Goal: Information Seeking & Learning: Find specific fact

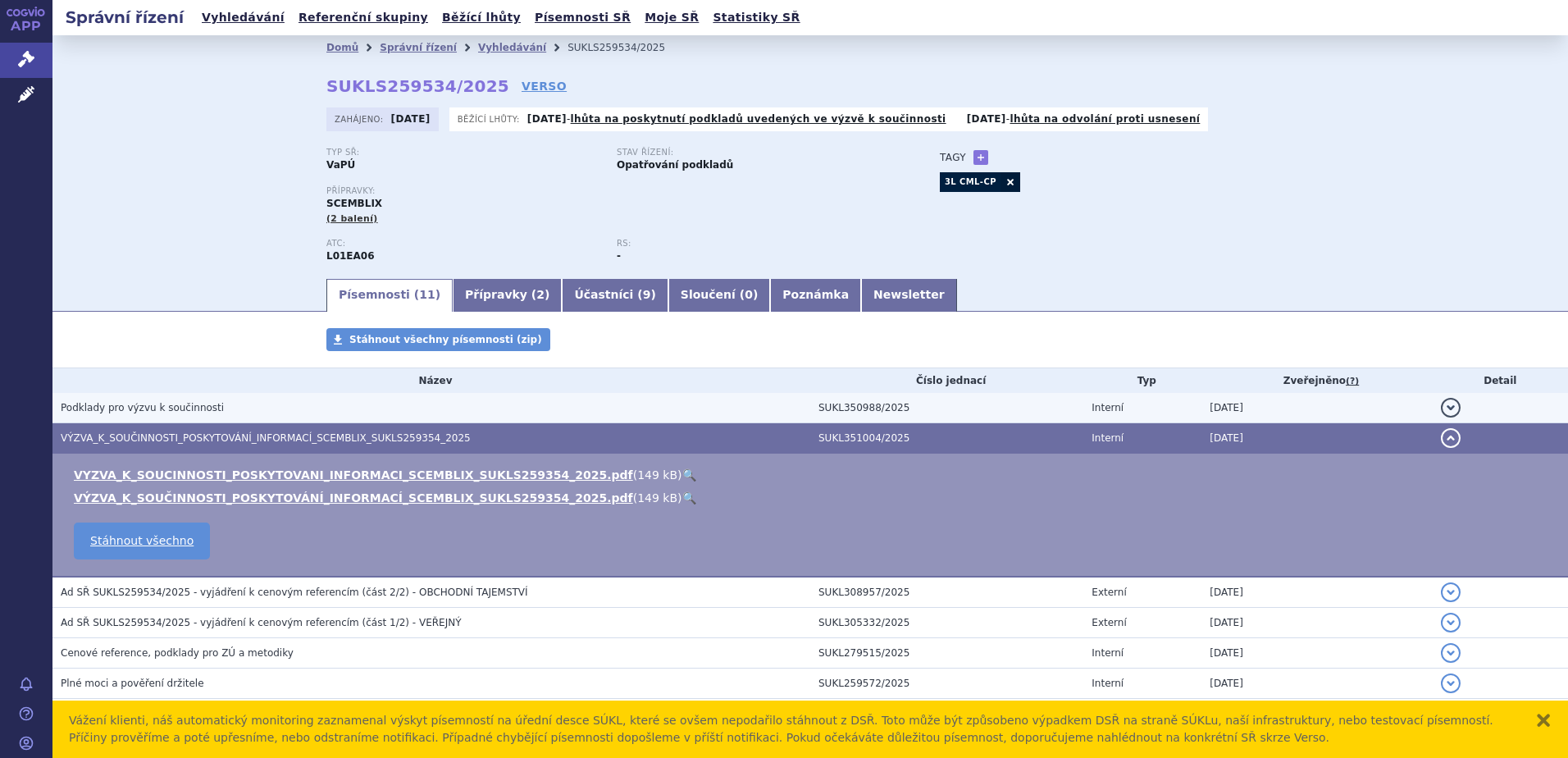
scroll to position [191, 0]
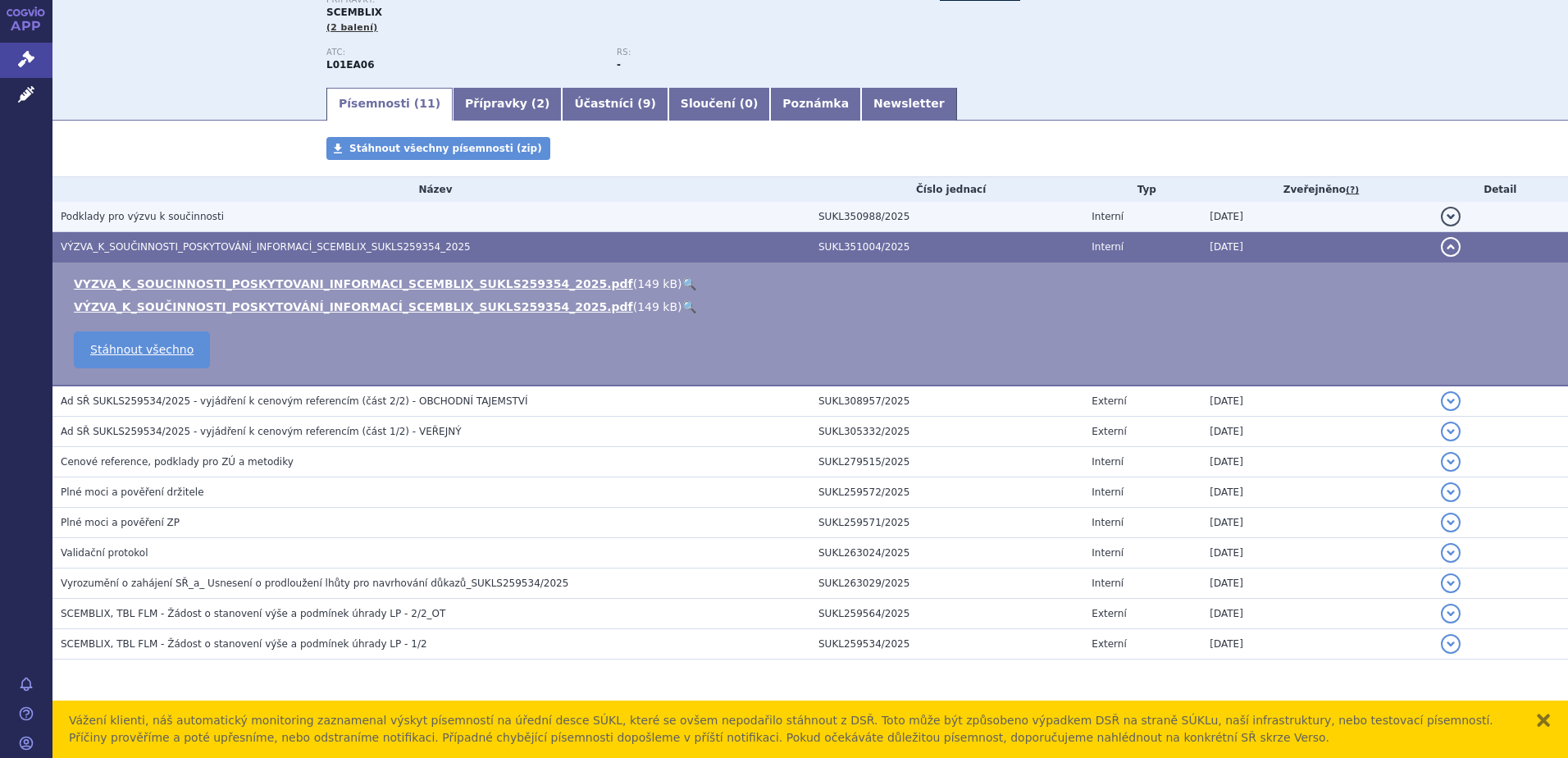
click at [614, 217] on h3 "Podklady pro výzvu k součinnosti" at bounding box center [435, 216] width 750 height 16
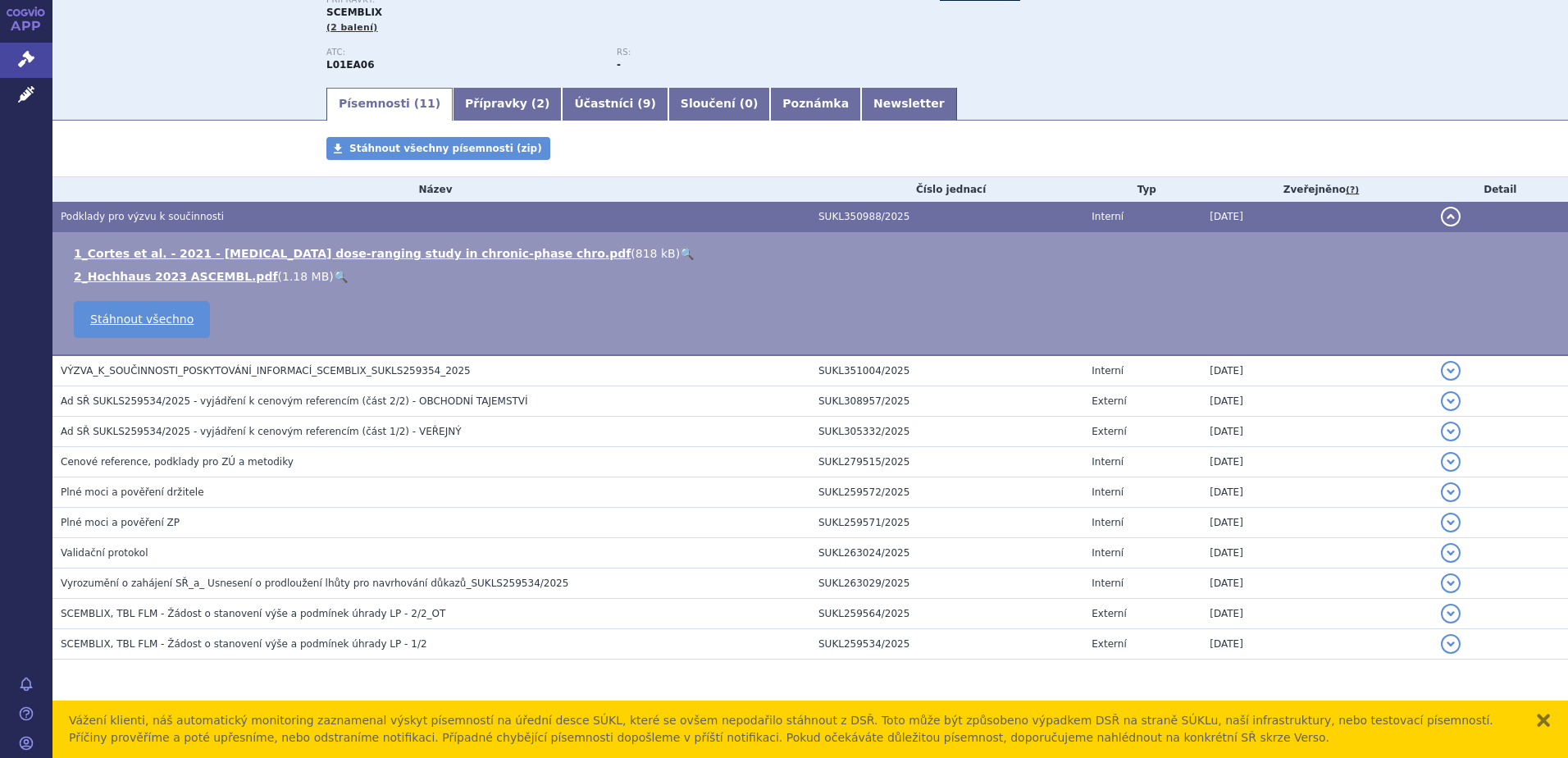
click at [265, 369] on span "VÝZVA_K_SOUČINNOSTI_POSKYTOVÁNÍ_INFORMACÍ_SCEMBLIX_SUKLS259354_2025" at bounding box center [265, 371] width 410 height 12
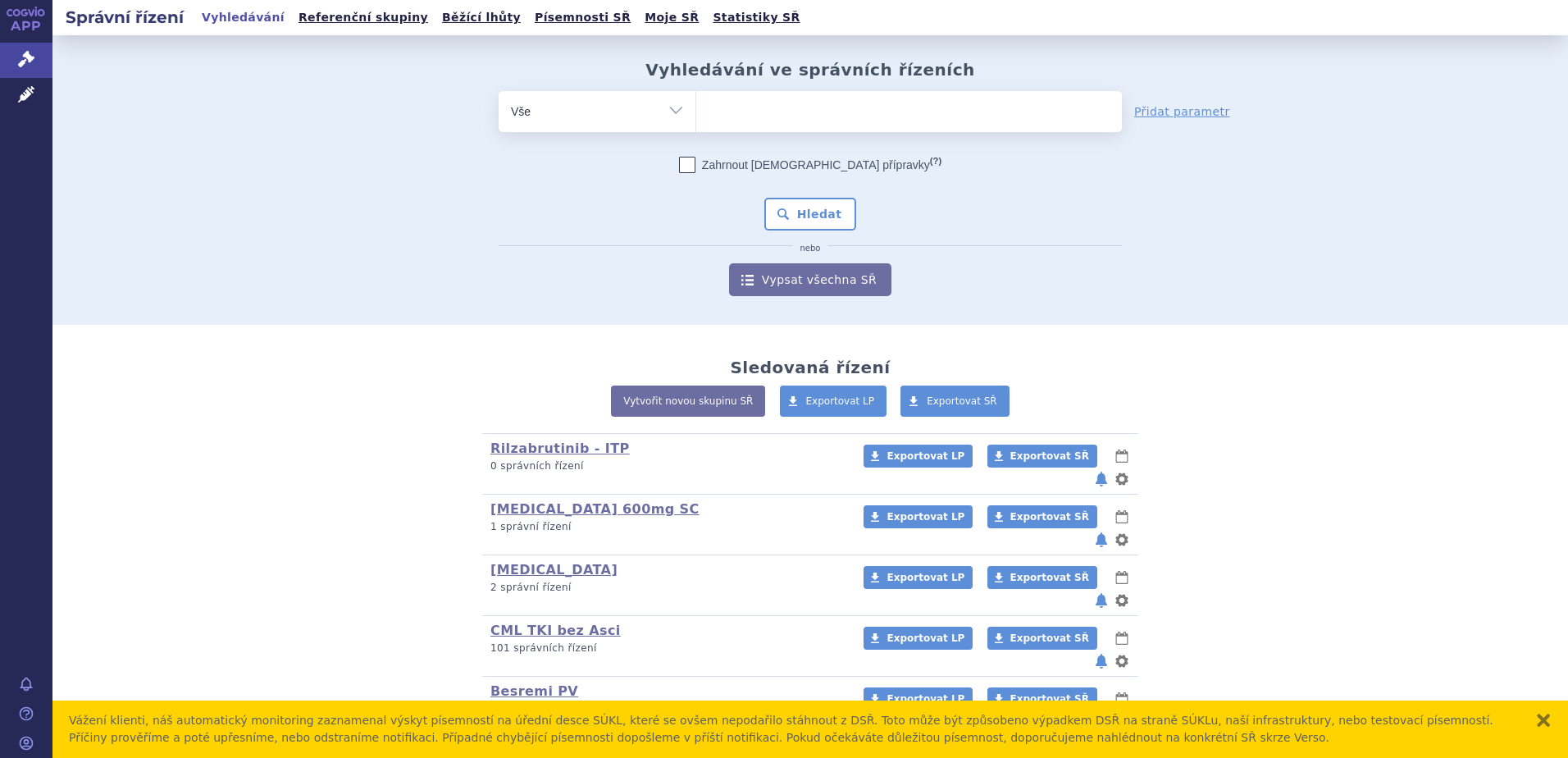
click at [831, 117] on ul at bounding box center [909, 109] width 426 height 34
click at [696, 117] on select at bounding box center [695, 110] width 1 height 41
type input "sc"
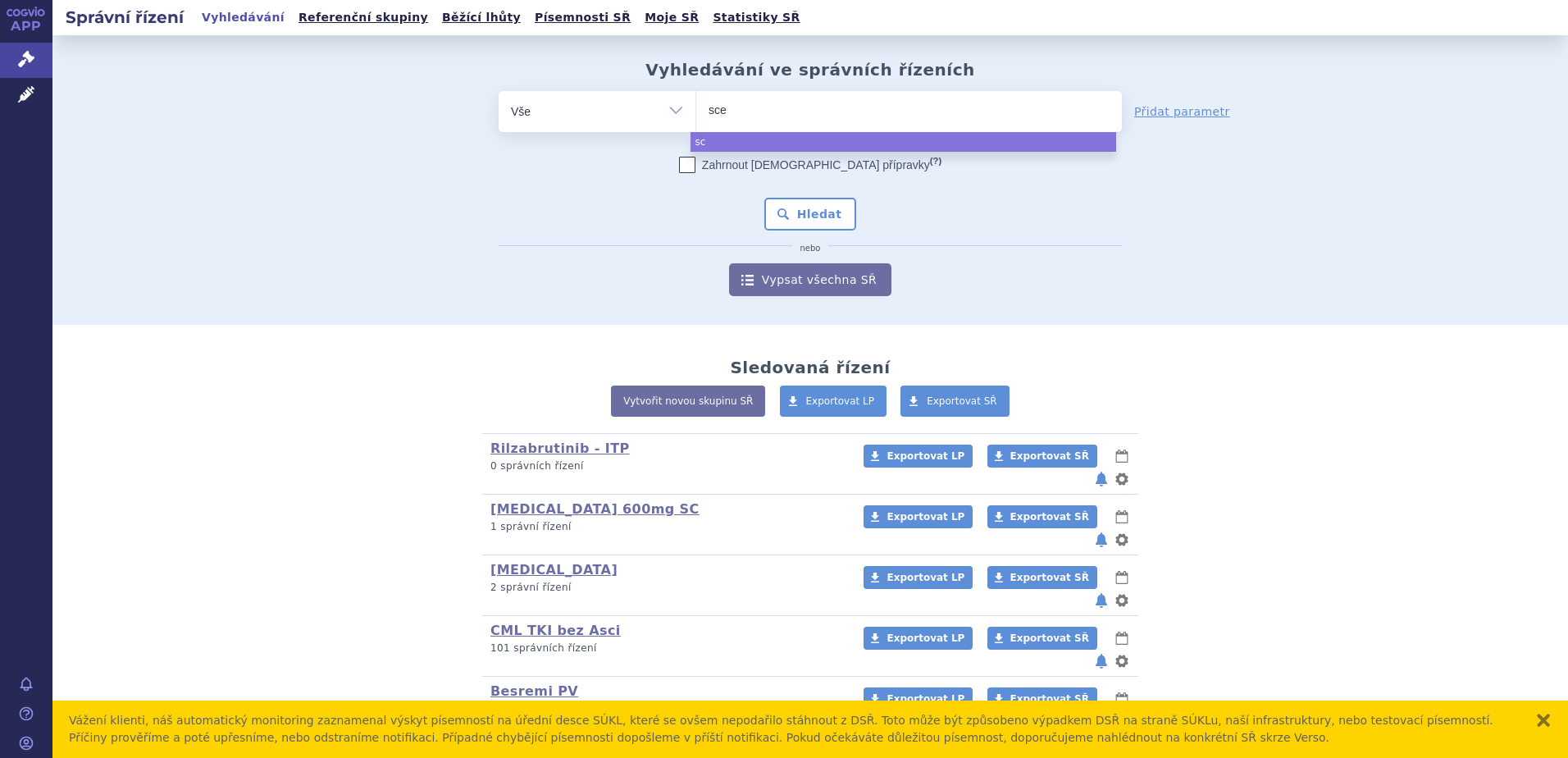
type input "scem"
type input "scembli"
type input "scemblix"
select select "scemblix"
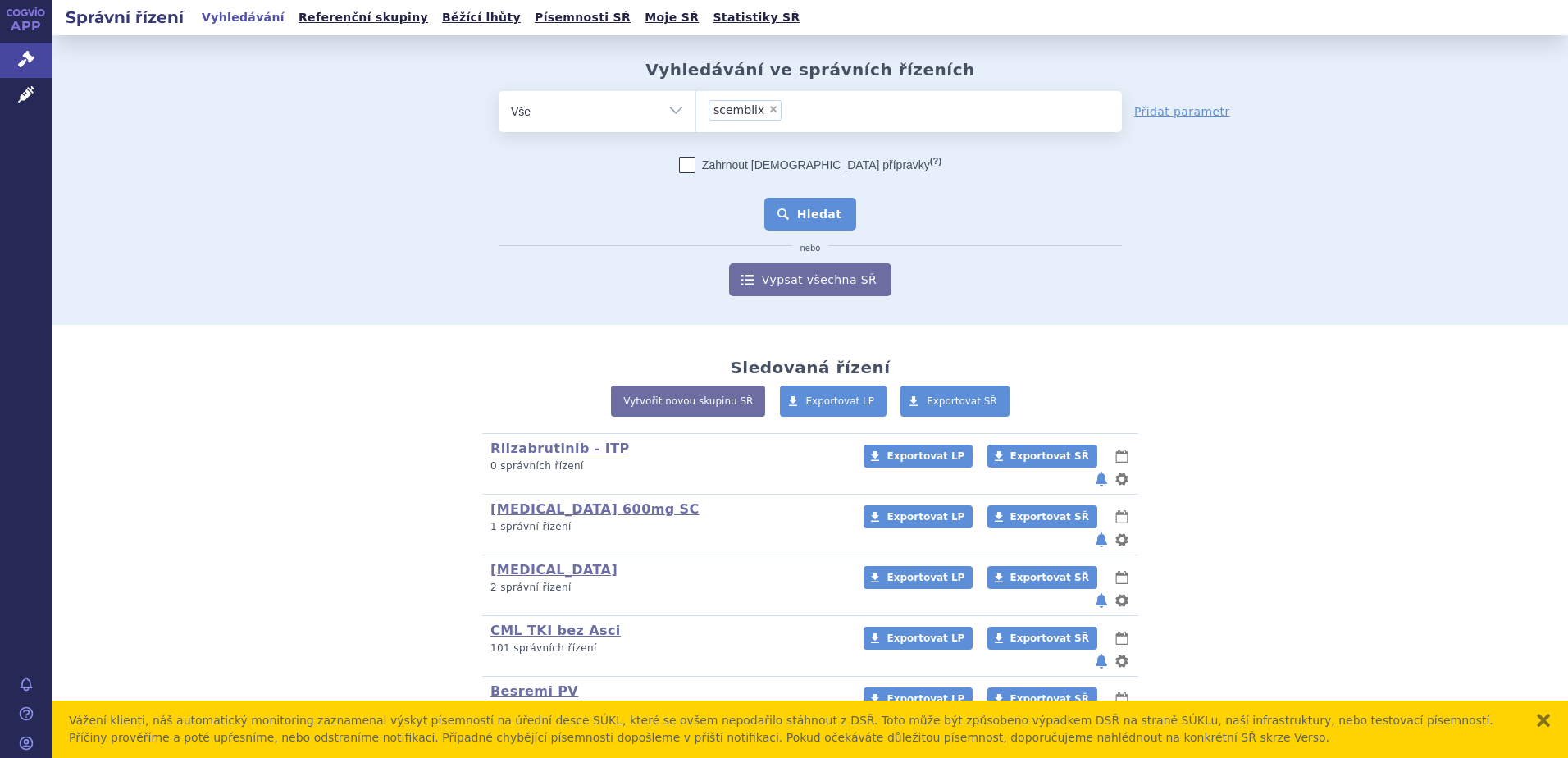
click at [781, 211] on button "Hledat" at bounding box center [810, 214] width 92 height 33
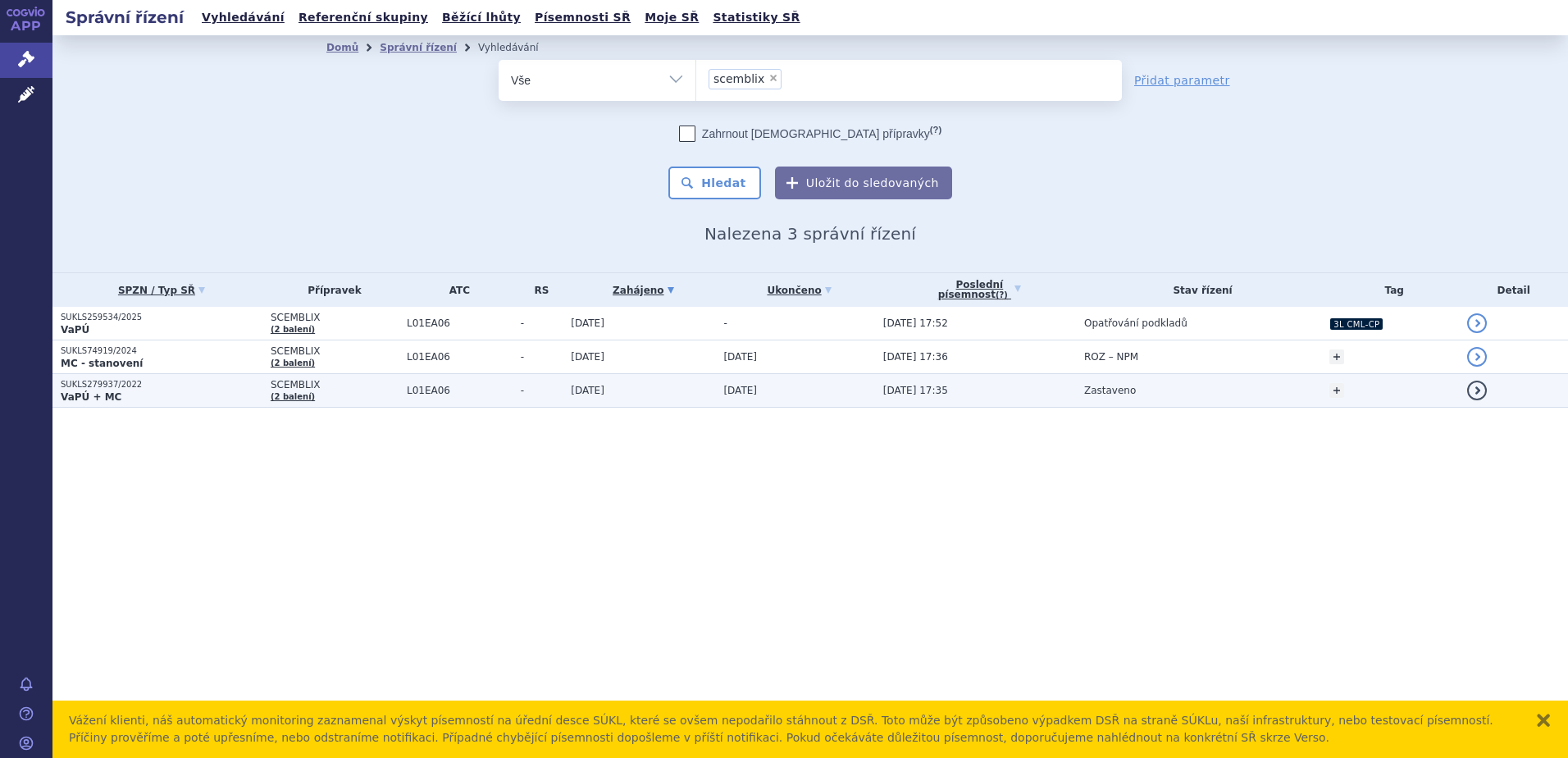
click at [571, 392] on span "19.12.2022" at bounding box center [587, 390] width 33 height 12
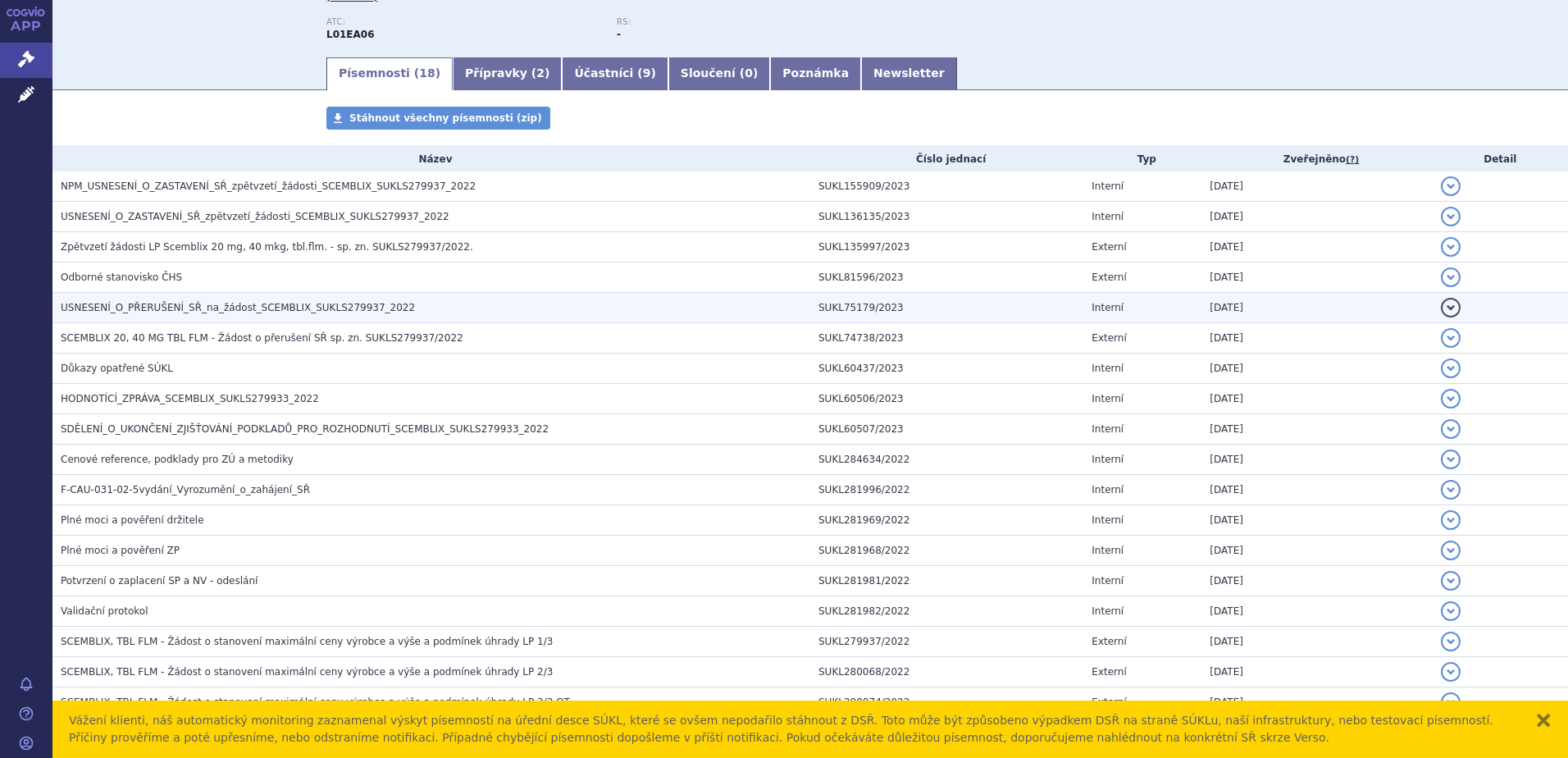
scroll to position [246, 0]
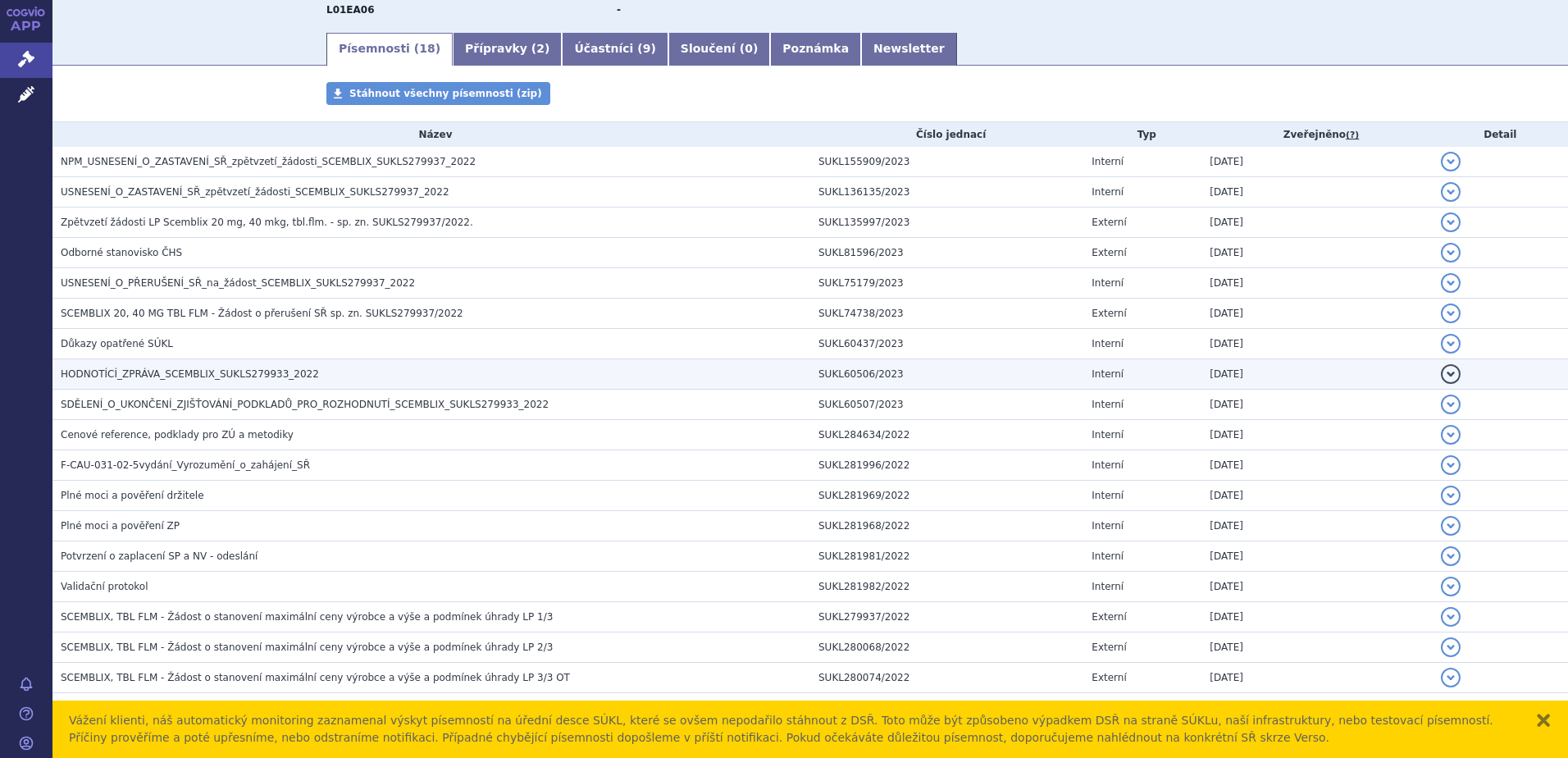
click at [450, 374] on h3 "HODNOTÍCÍ_ZPRÁVA_SCEMBLIX_SUKLS279933_2022" at bounding box center [435, 374] width 750 height 16
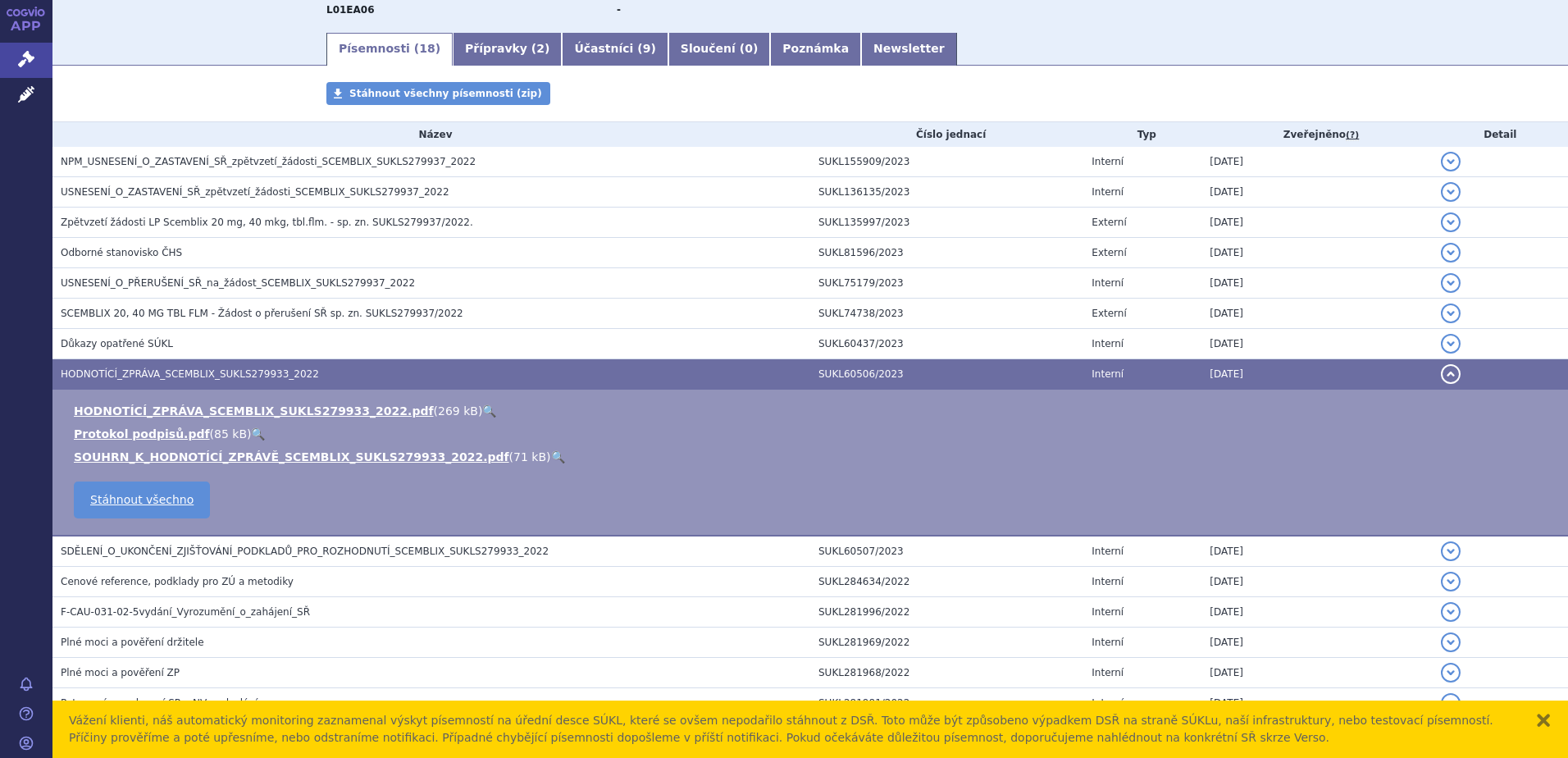
click at [482, 409] on link "🔍" at bounding box center [488, 411] width 14 height 14
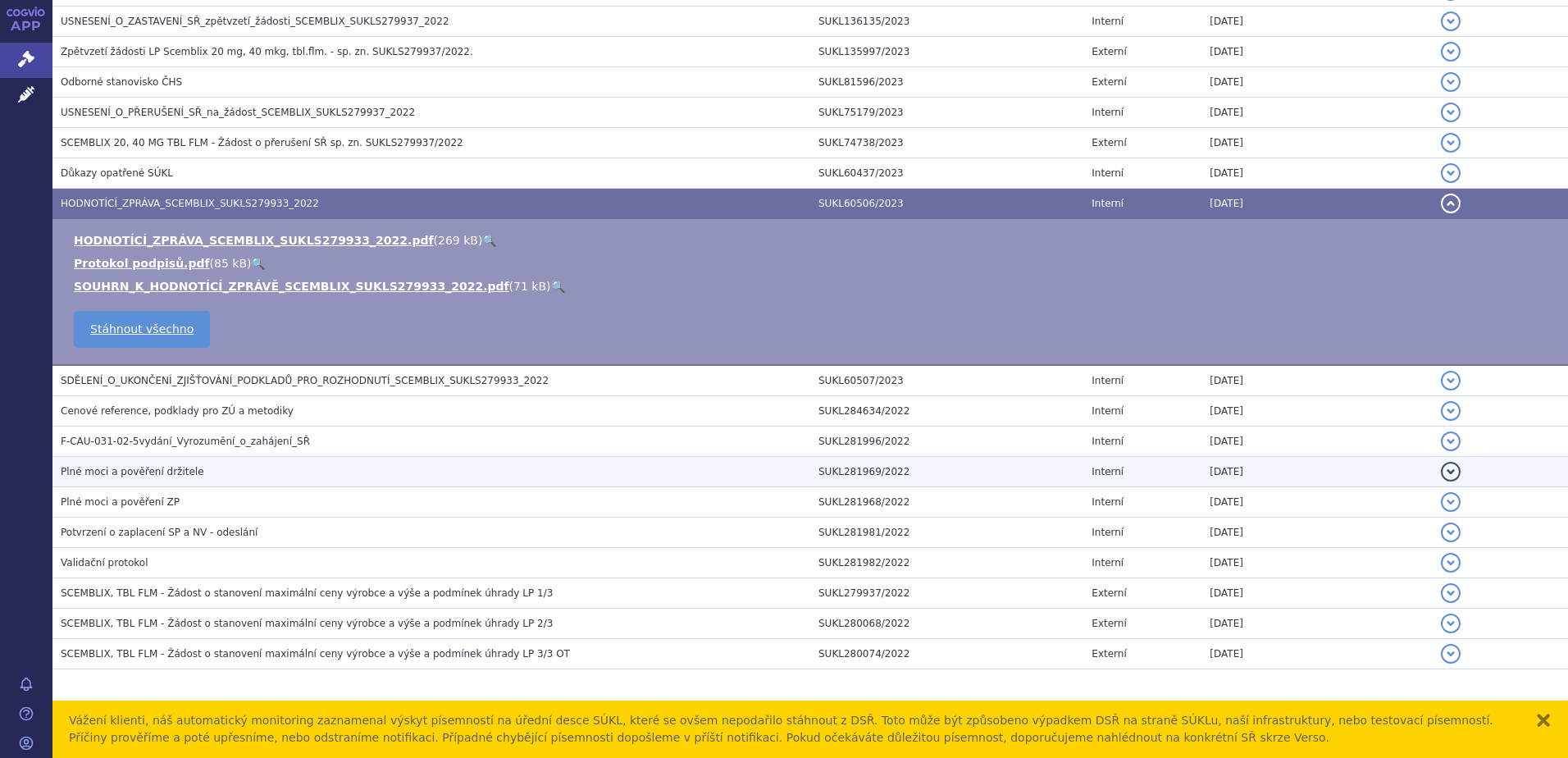
scroll to position [427, 0]
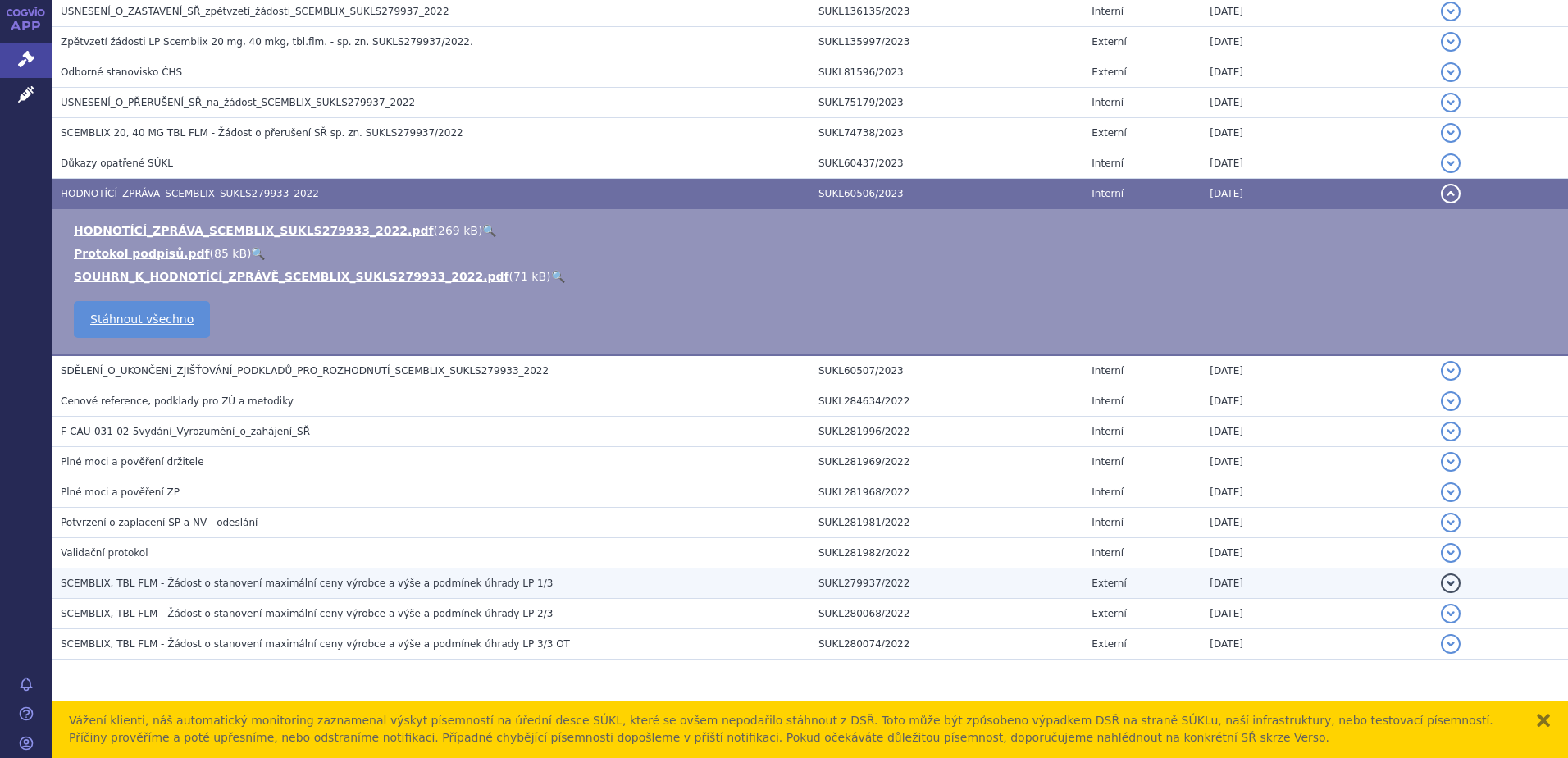
click at [393, 583] on span "SCEMBLIX, TBL FLM - Žádost o stanovení maximální ceny výrobce a výše a podmínek…" at bounding box center [307, 583] width 492 height 12
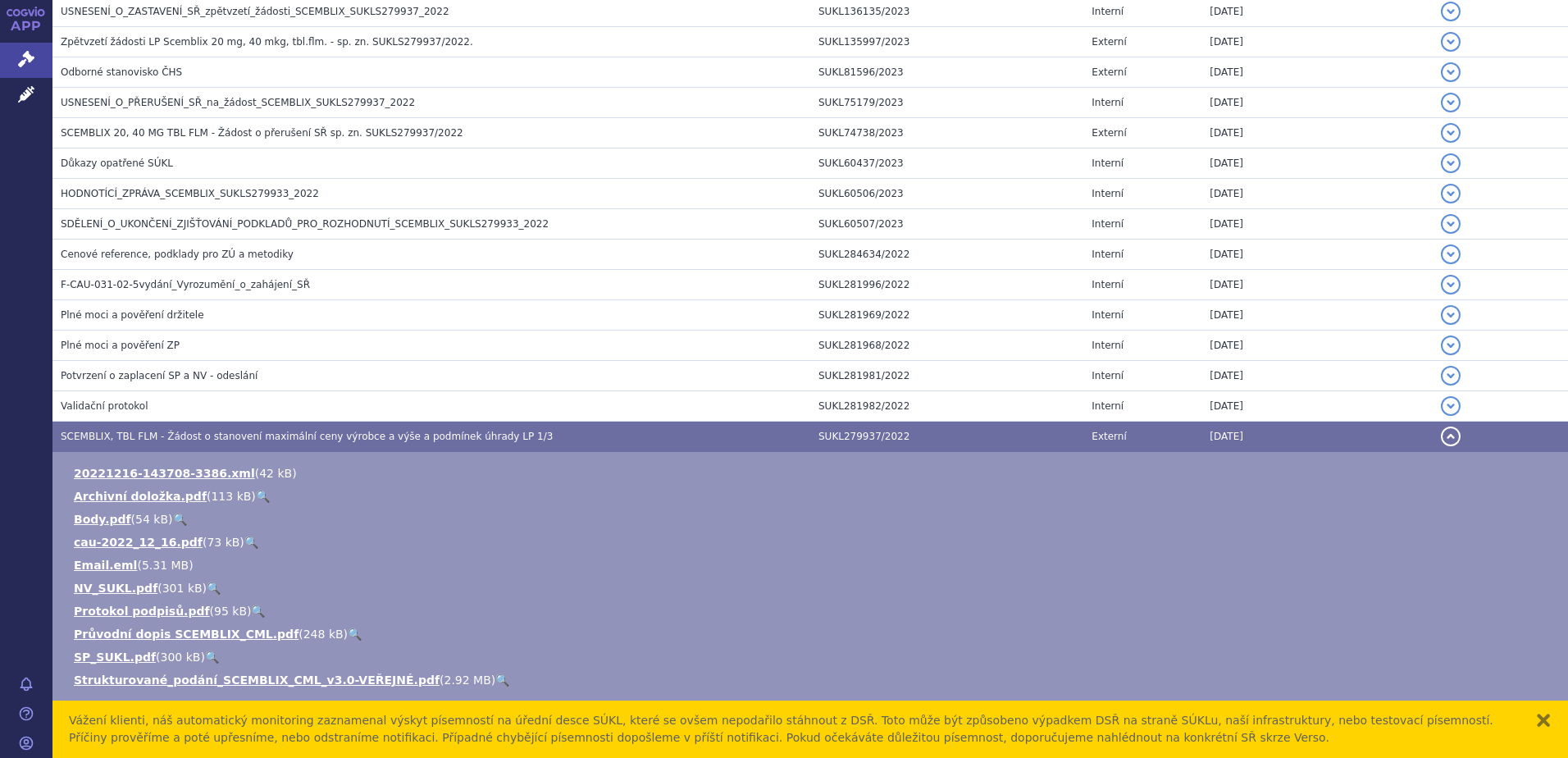
scroll to position [508, 0]
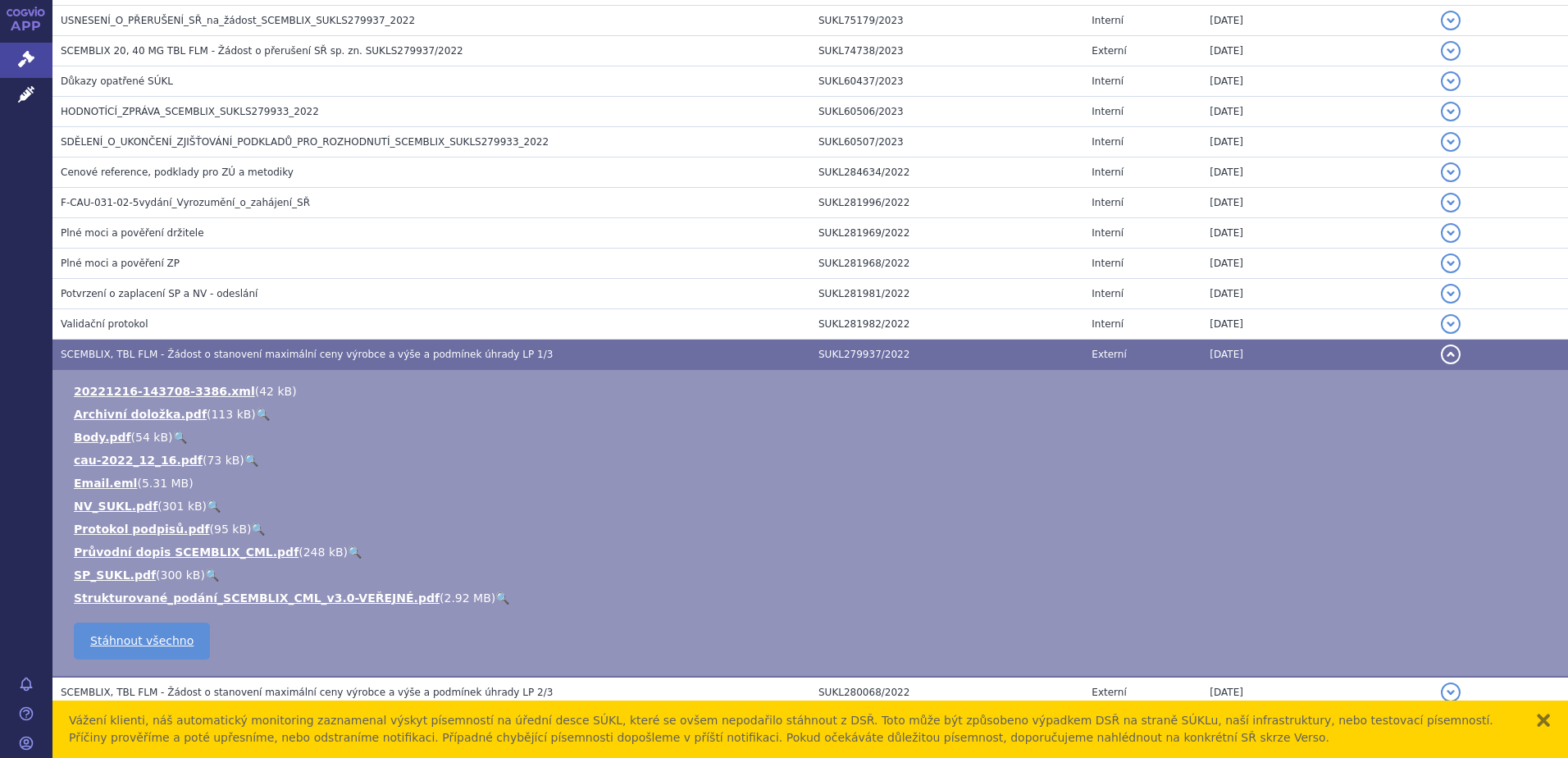
click at [496, 592] on link "🔍" at bounding box center [502, 598] width 14 height 14
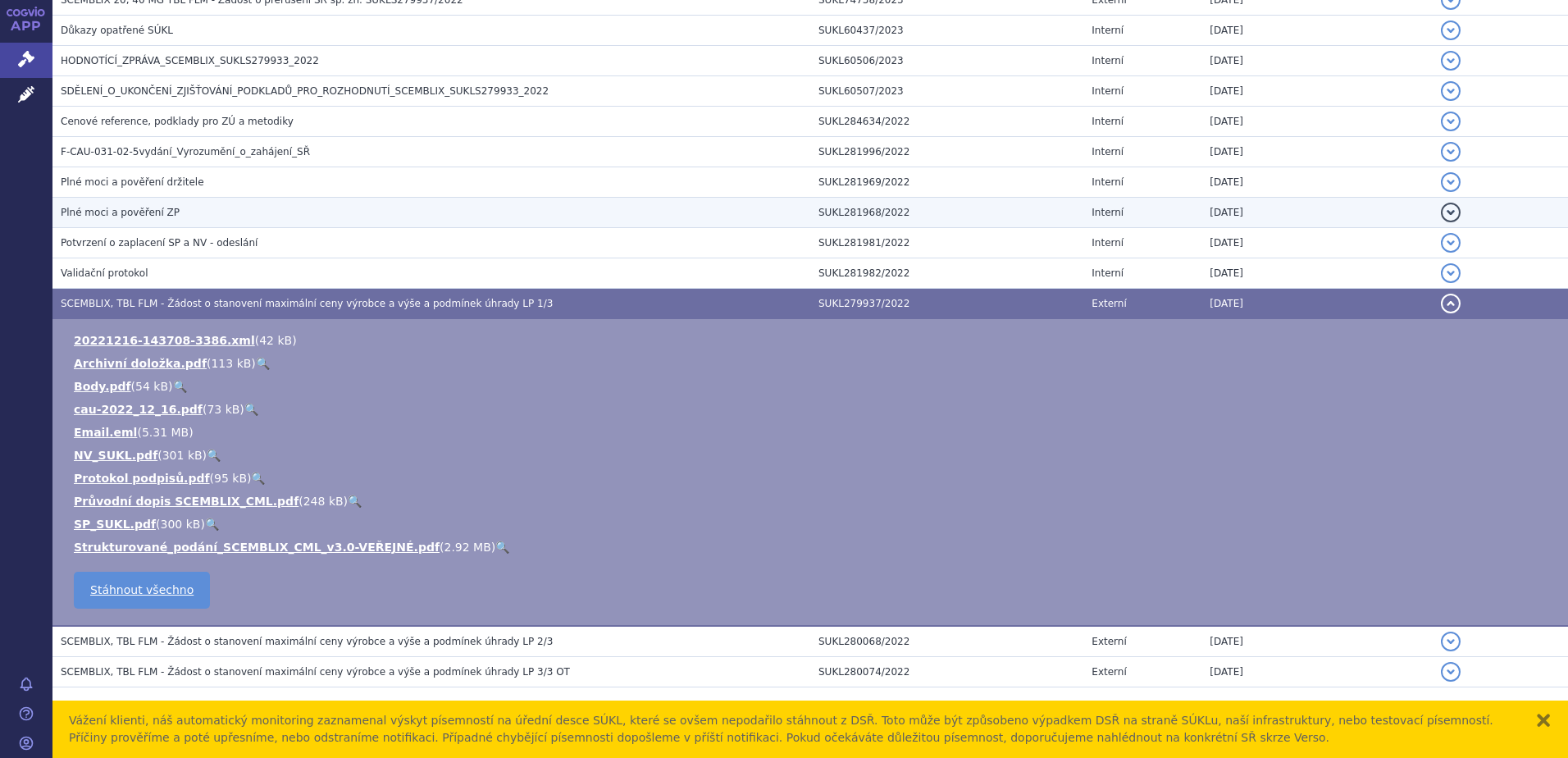
scroll to position [587, 0]
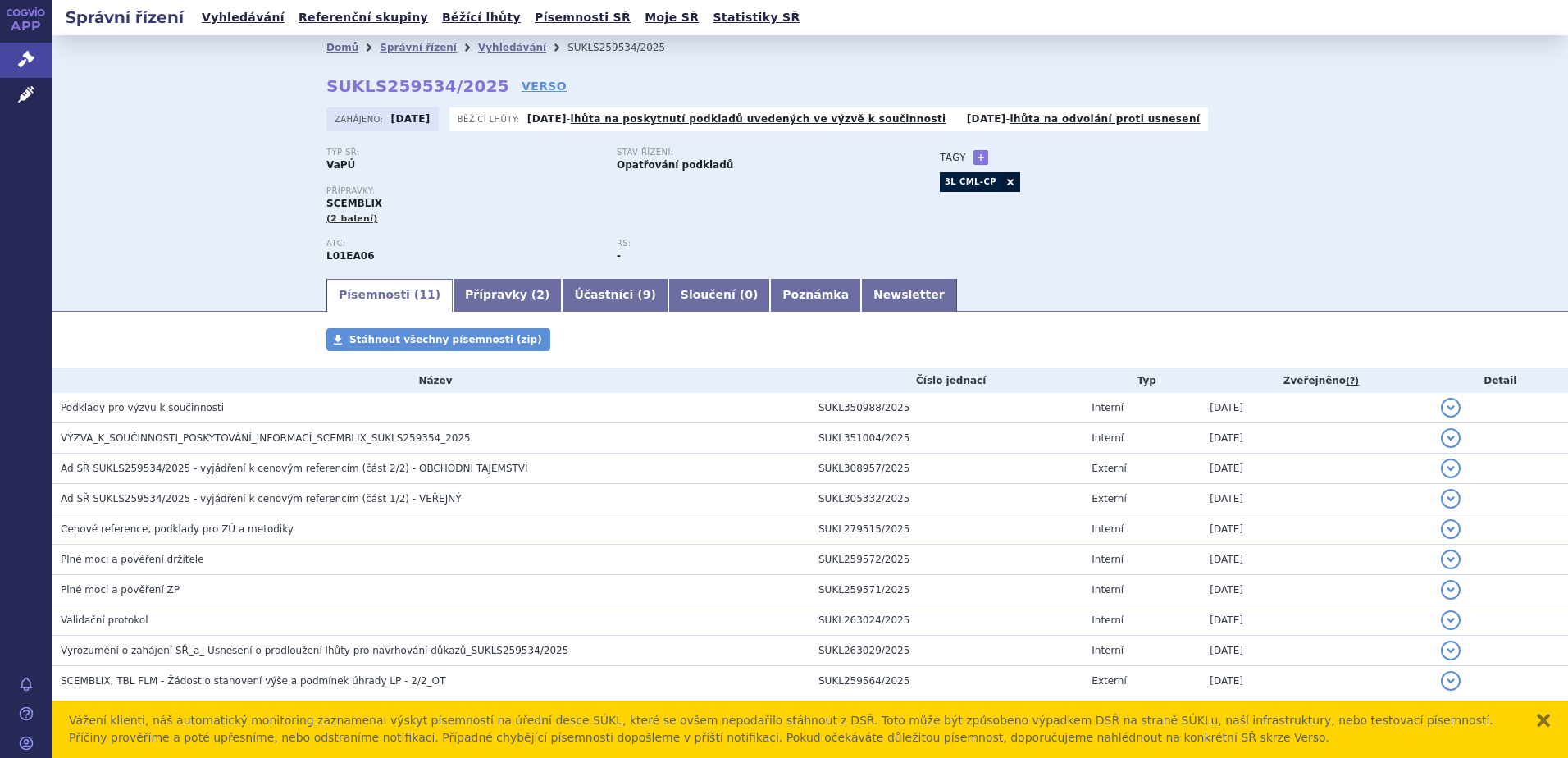
click at [18, 52] on icon at bounding box center [26, 59] width 16 height 16
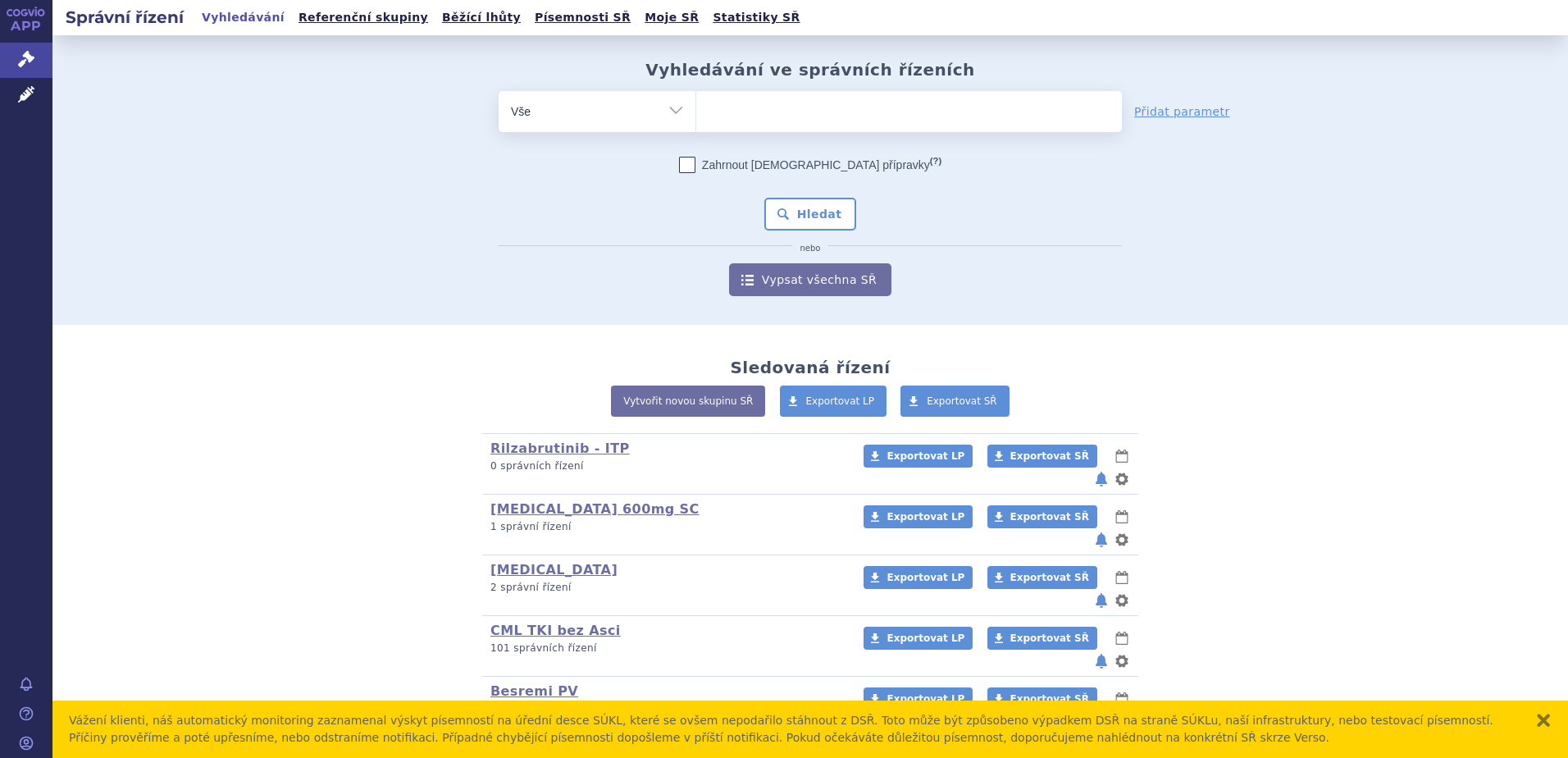
click at [784, 107] on ul at bounding box center [909, 109] width 426 height 34
click at [696, 107] on select at bounding box center [695, 110] width 1 height 41
type input "po"
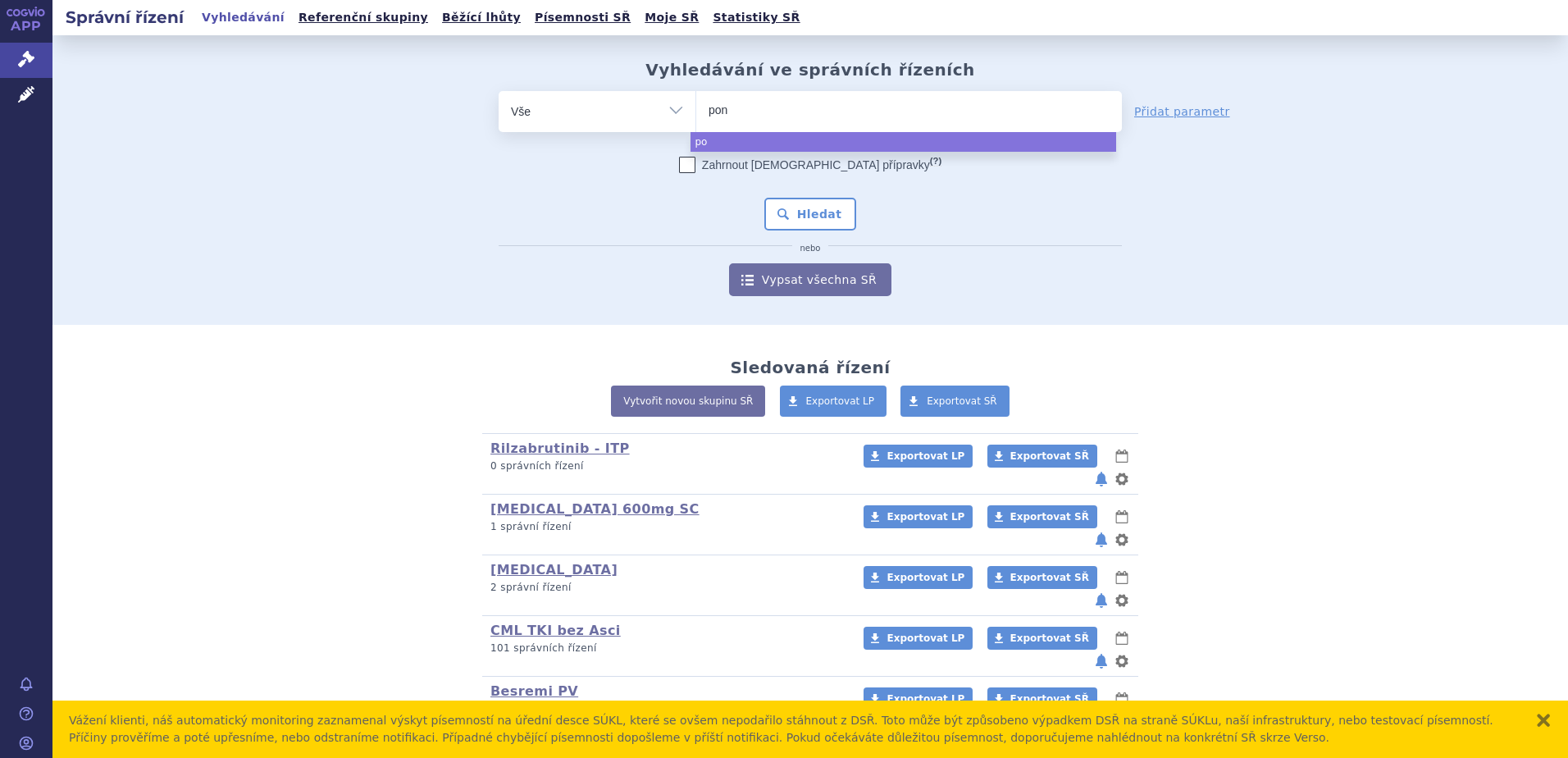
type input "pona"
type input "ponati"
type input "ponatini"
type input "ponatinib"
select select "ponatinib"
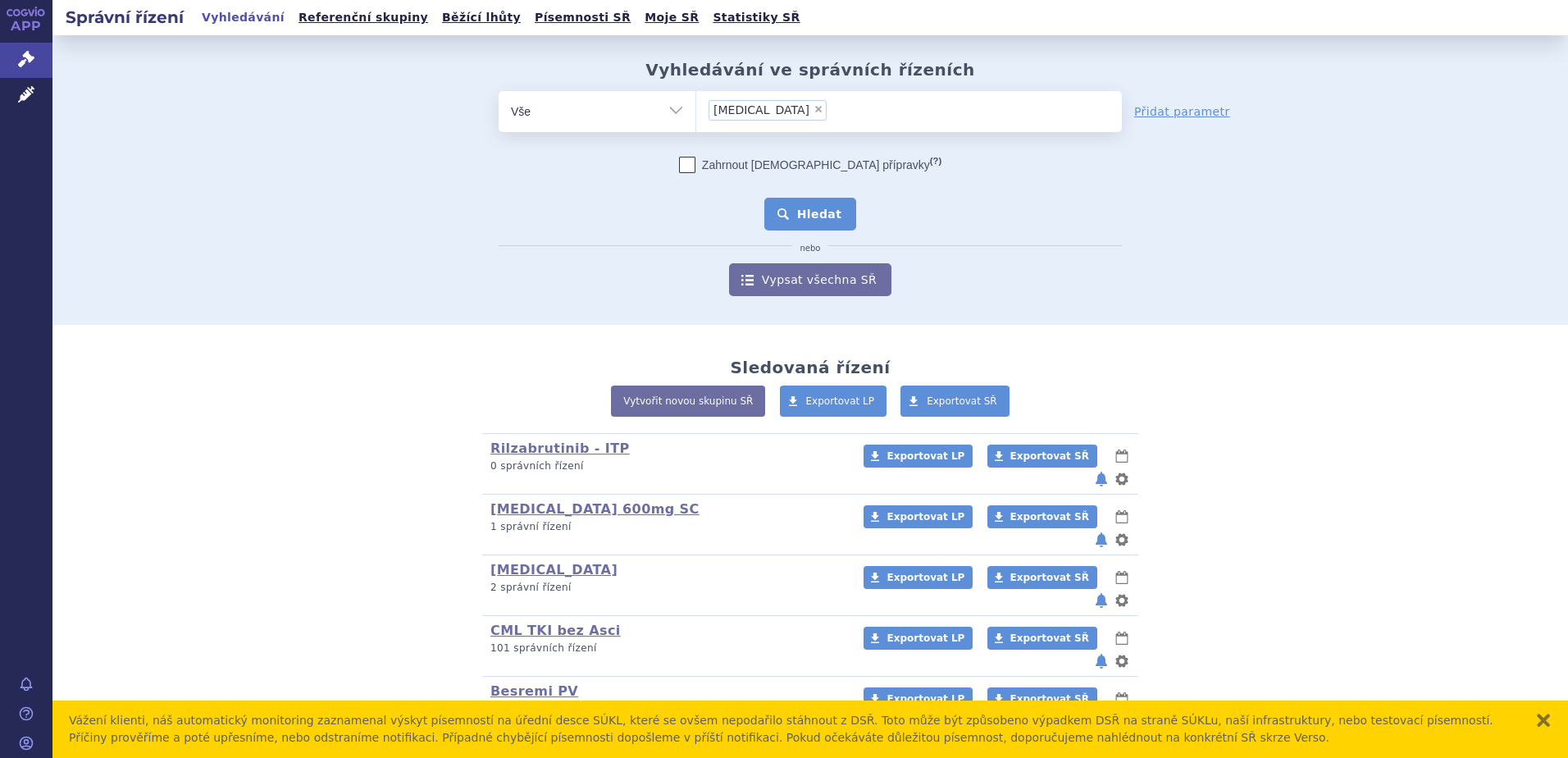
click at [797, 221] on button "Hledat" at bounding box center [810, 214] width 92 height 33
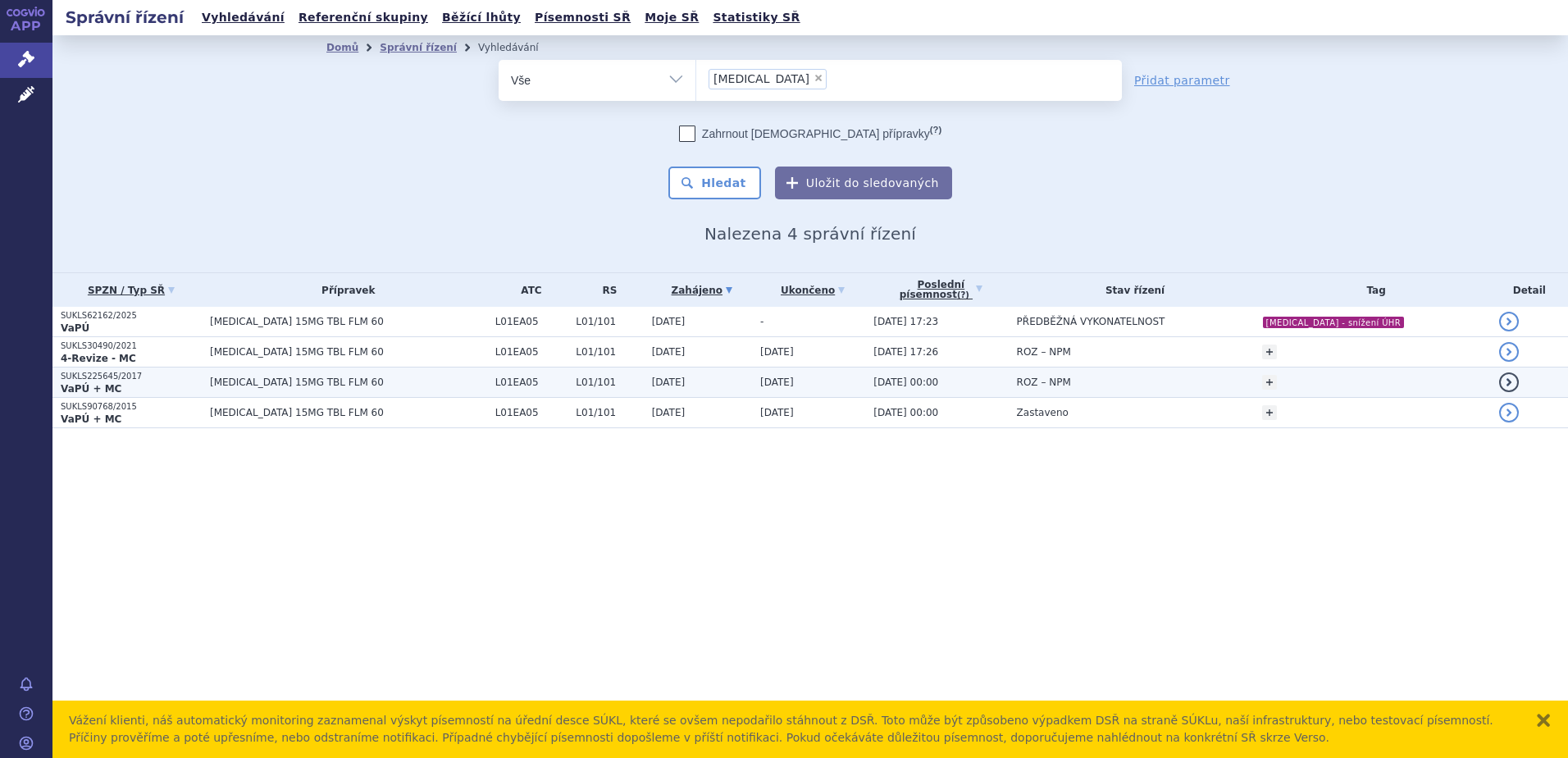
click at [427, 390] on td "[MEDICAL_DATA] 15MG TBL FLM 60" at bounding box center [345, 383] width 286 height 31
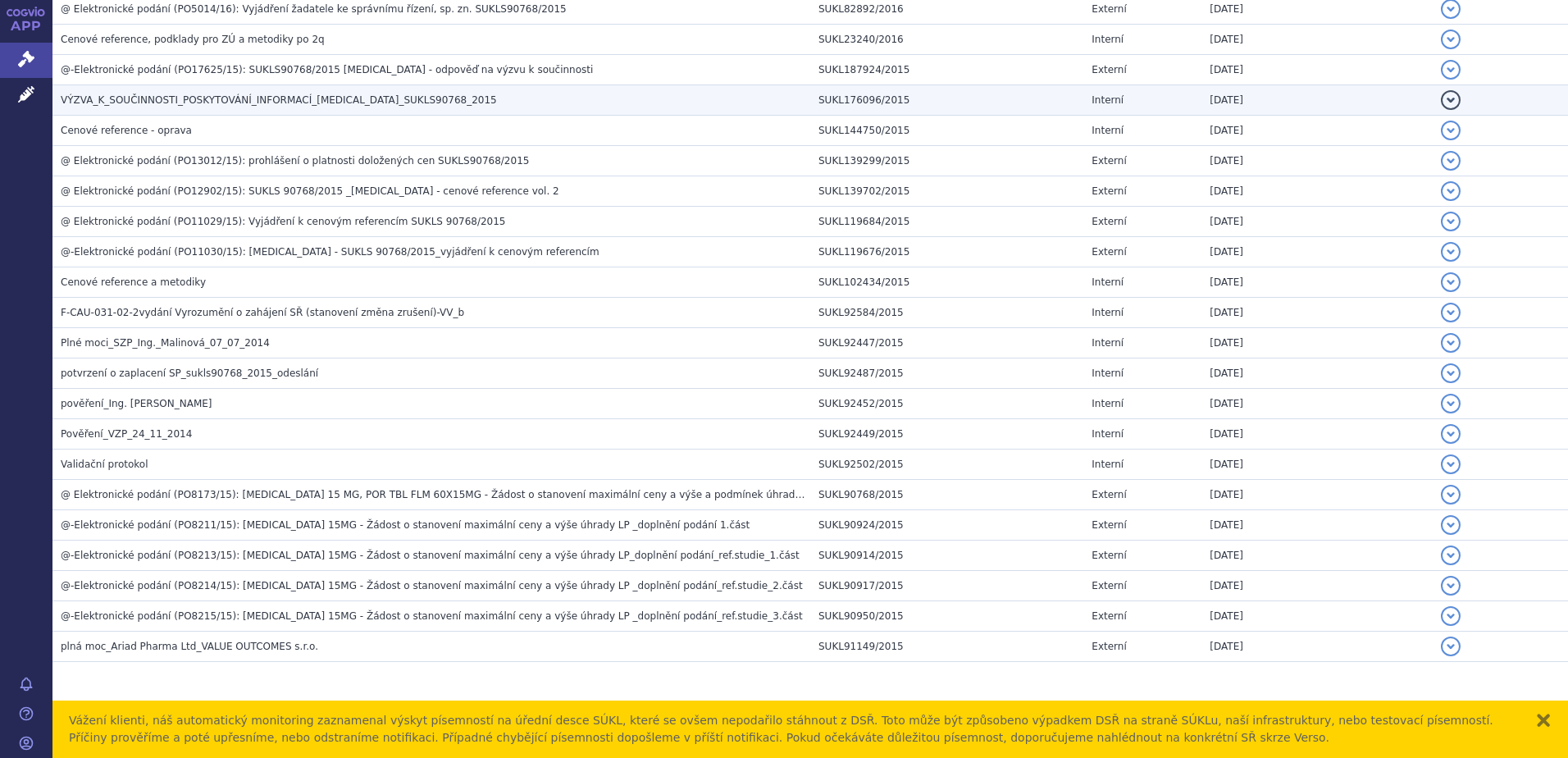
scroll to position [1479, 0]
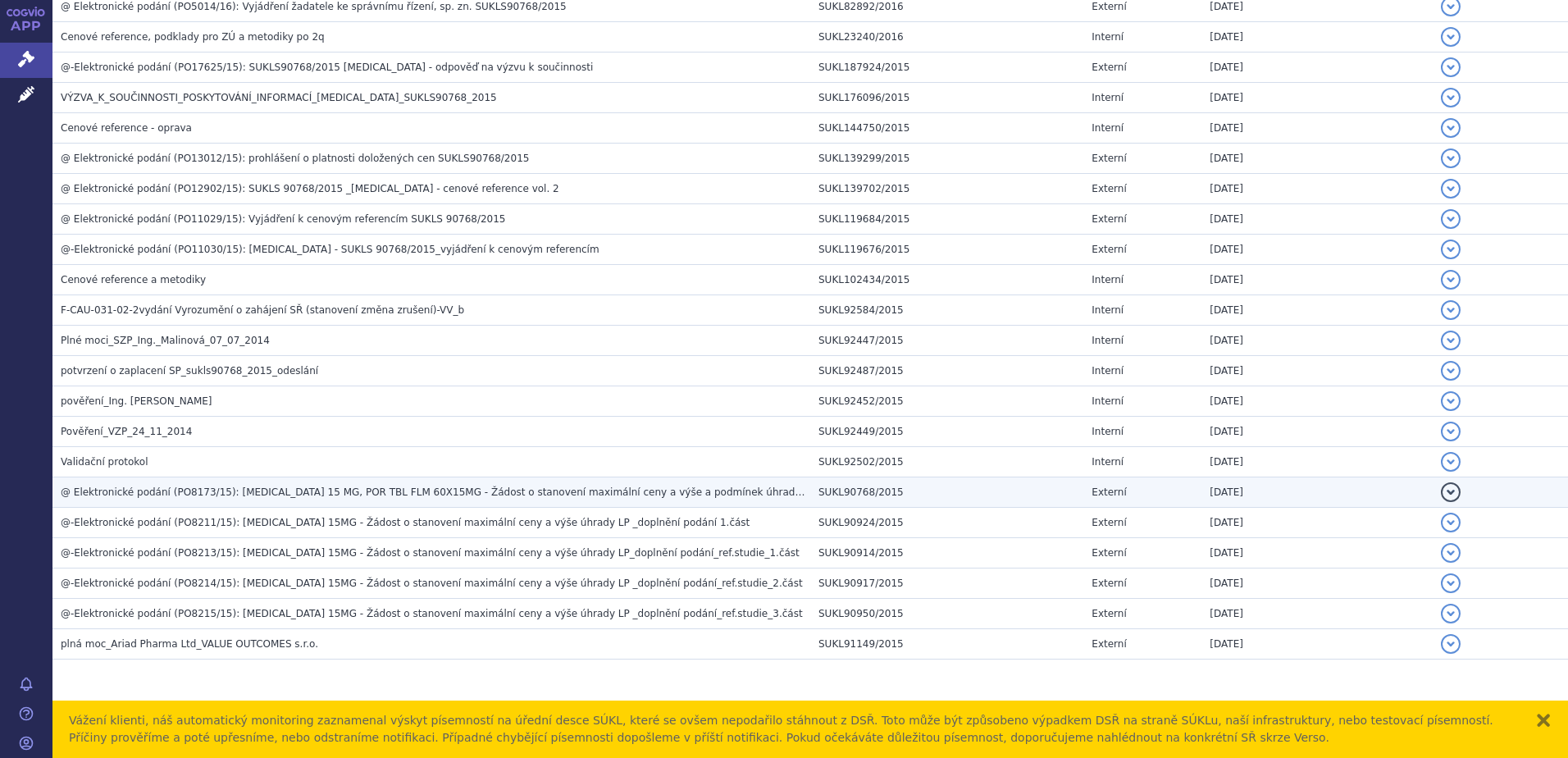
click at [471, 499] on h3 "@ Elektronické podání (PO8173/15): ICLUSIG 15 MG, POR TBL FLM 60X15MG - Žádost …" at bounding box center [435, 492] width 750 height 16
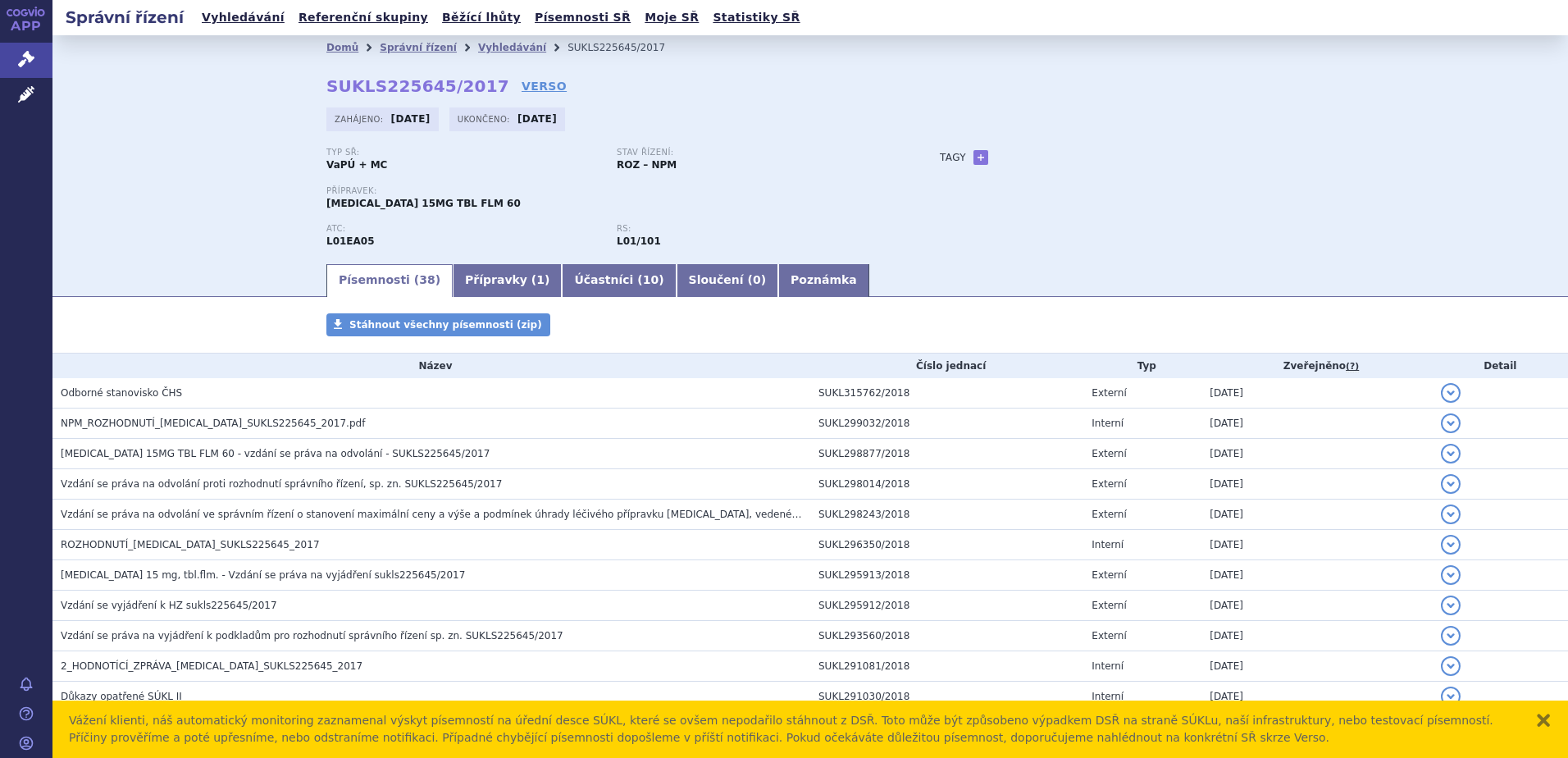
scroll to position [872, 0]
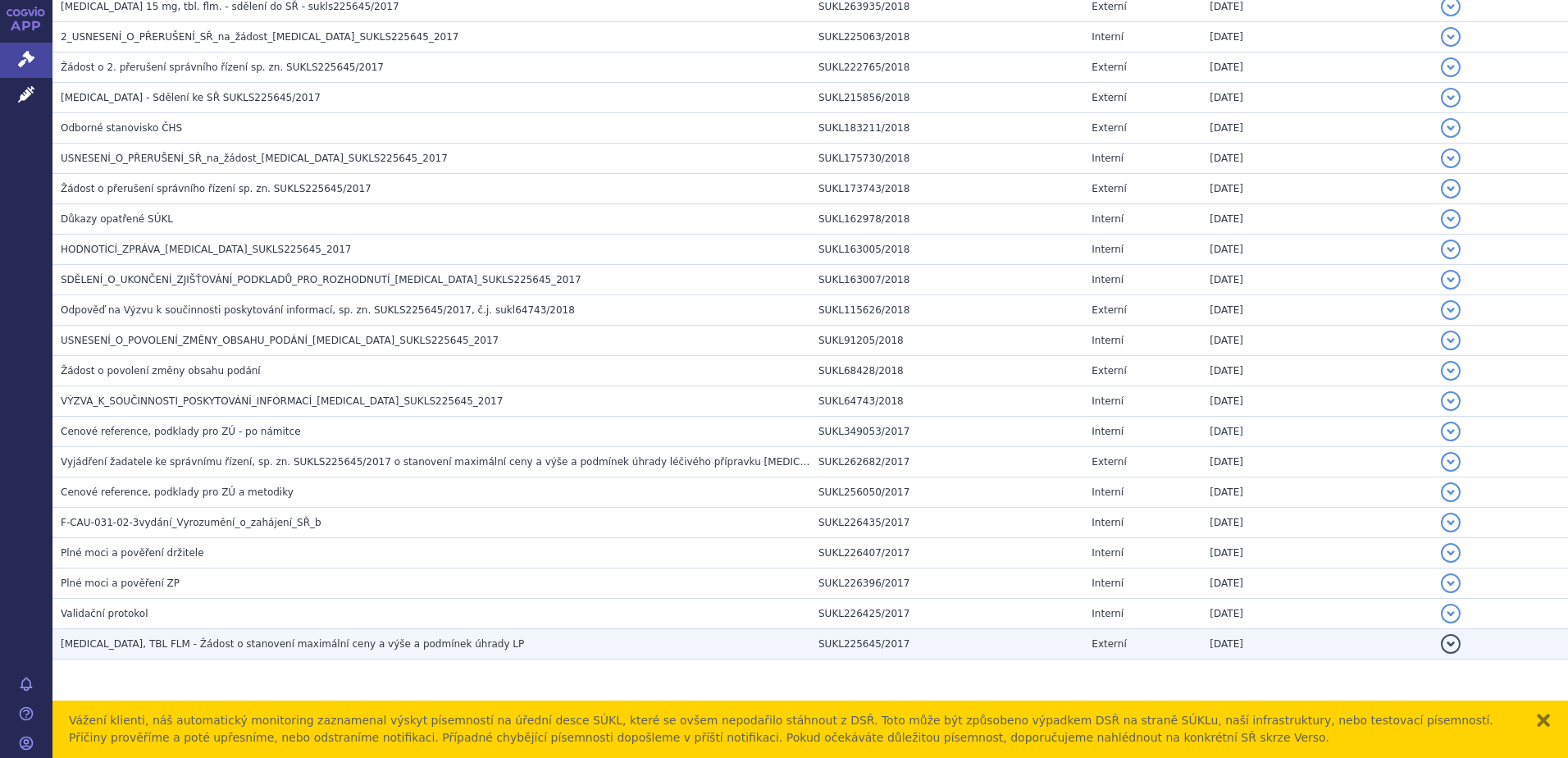
click at [285, 640] on span "[MEDICAL_DATA], TBL FLM - Žádost o stanovení maximální ceny a výše a podmínek ú…" at bounding box center [292, 644] width 463 height 12
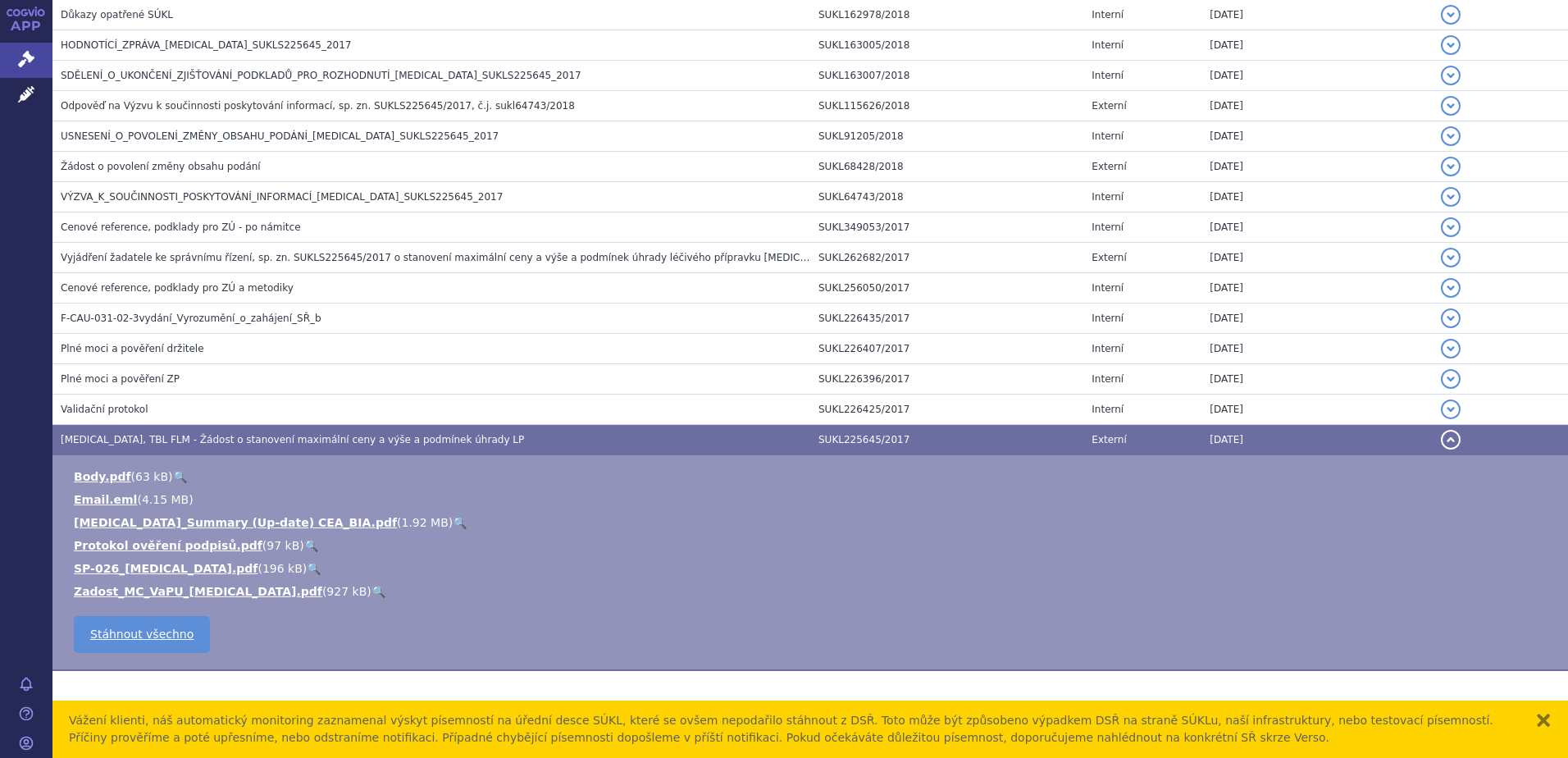
scroll to position [1087, 0]
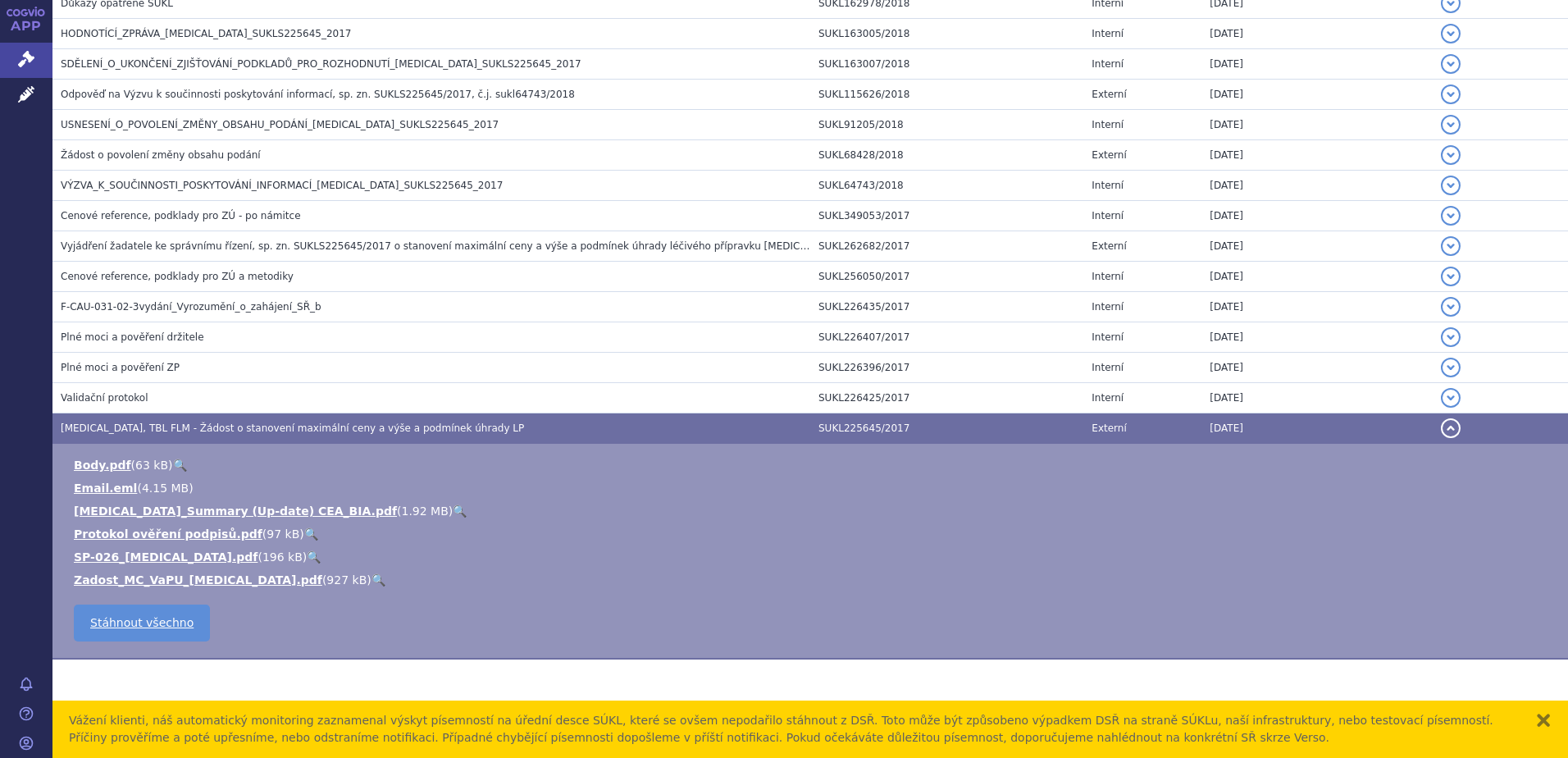
click at [453, 512] on link "🔍" at bounding box center [459, 511] width 14 height 14
